Goal: Navigation & Orientation: Find specific page/section

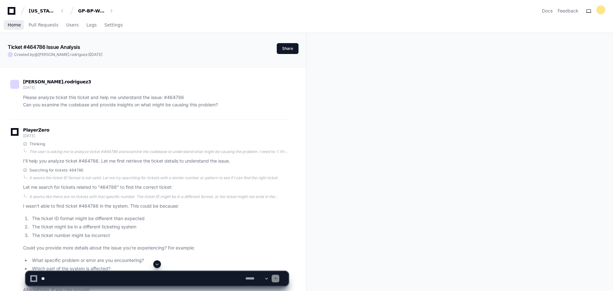
click at [15, 27] on span "Home" at bounding box center [14, 25] width 13 height 4
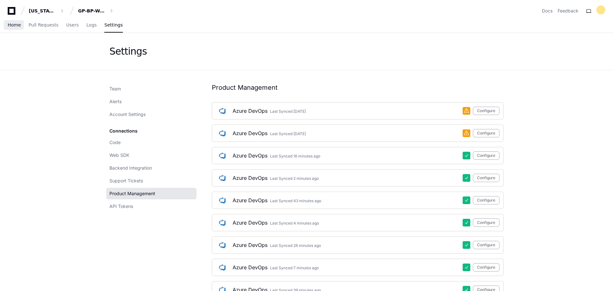
click at [14, 27] on span "Home" at bounding box center [14, 25] width 13 height 4
